Goal: Check status

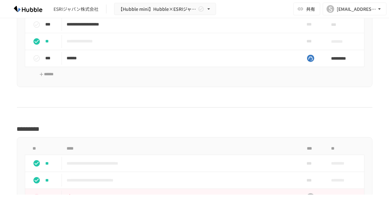
scroll to position [1062, 0]
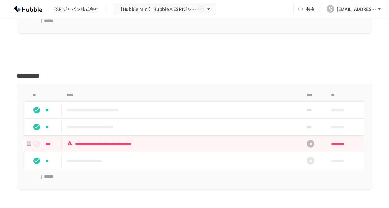
click at [170, 140] on p "**********" at bounding box center [179, 144] width 225 height 8
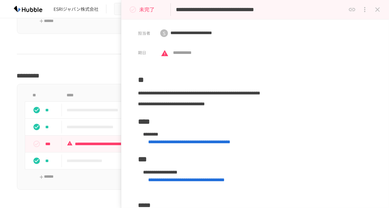
click at [134, 10] on icon "status" at bounding box center [133, 10] width 8 height 8
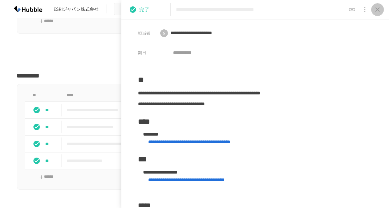
click at [378, 12] on icon "close drawer" at bounding box center [378, 10] width 8 height 8
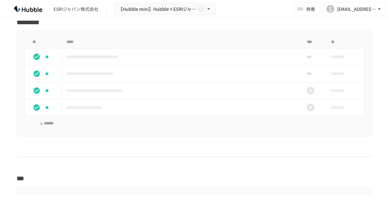
scroll to position [1169, 0]
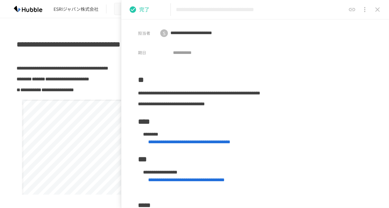
click at [379, 12] on icon "close drawer" at bounding box center [378, 10] width 8 height 8
